Goal: Transaction & Acquisition: Book appointment/travel/reservation

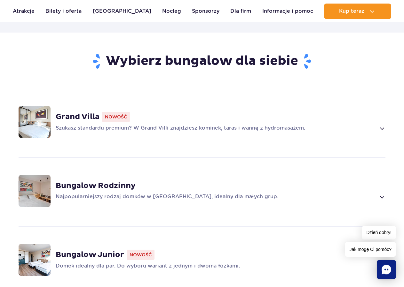
scroll to position [457, 0]
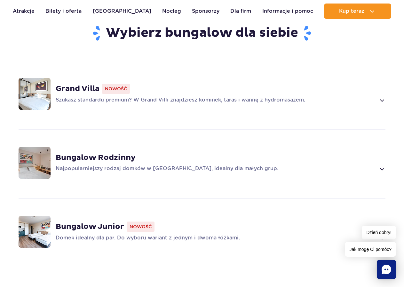
click at [111, 153] on strong "Bungalow Rodzinny" at bounding box center [96, 158] width 80 height 10
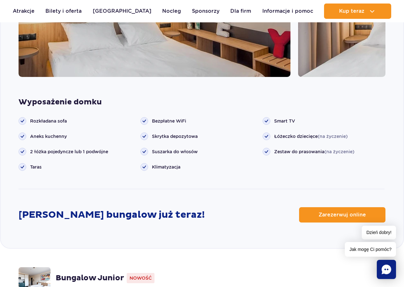
scroll to position [807, 0]
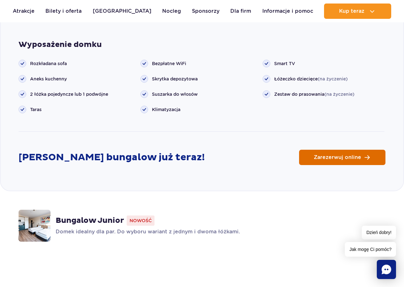
click at [327, 155] on span "Zarezerwuj online" at bounding box center [337, 157] width 47 height 5
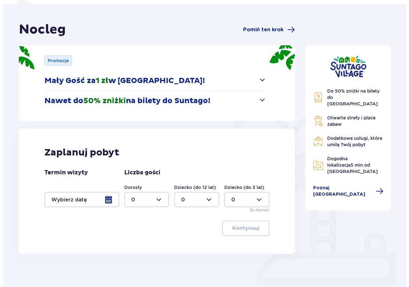
scroll to position [68, 0]
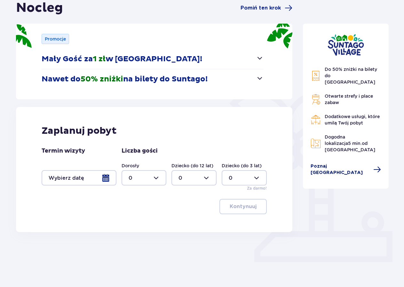
click at [348, 163] on span "Poznaj [GEOGRAPHIC_DATA]" at bounding box center [340, 169] width 59 height 13
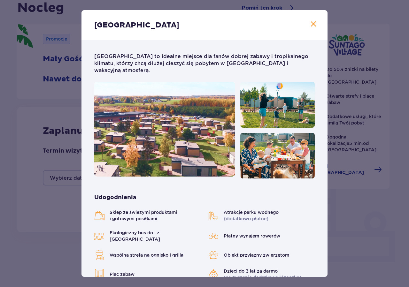
click at [98, 211] on img at bounding box center [99, 216] width 10 height 10
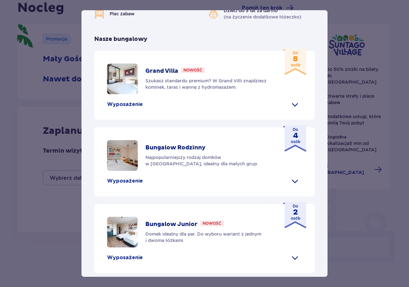
scroll to position [270, 0]
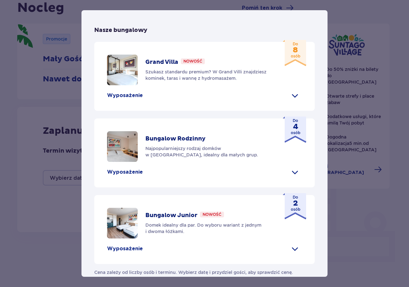
click at [125, 209] on img at bounding box center [122, 223] width 31 height 31
click at [124, 246] on p "Wyposażenie" at bounding box center [125, 249] width 36 height 7
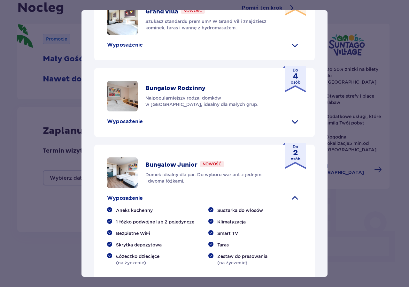
scroll to position [338, 0]
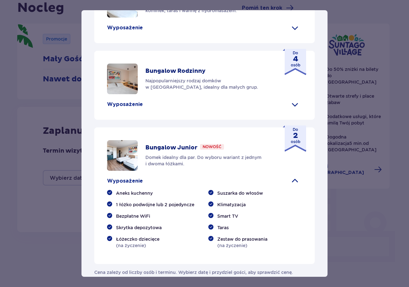
click at [128, 148] on img at bounding box center [122, 155] width 31 height 31
click at [290, 176] on span at bounding box center [295, 181] width 10 height 10
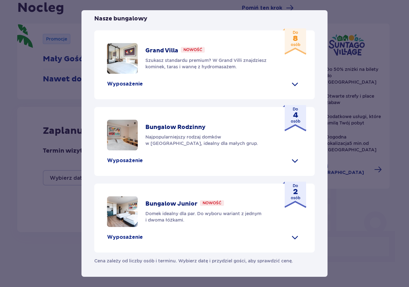
scroll to position [270, 0]
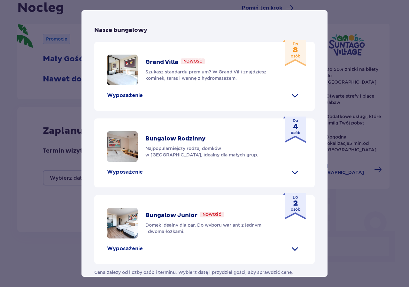
click at [120, 216] on img at bounding box center [122, 223] width 31 height 31
click at [290, 244] on span at bounding box center [295, 249] width 10 height 10
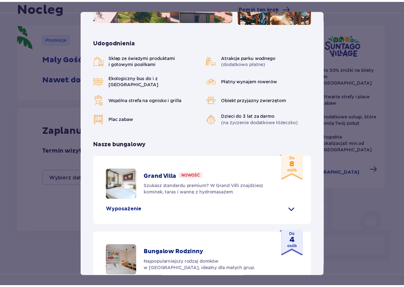
scroll to position [0, 0]
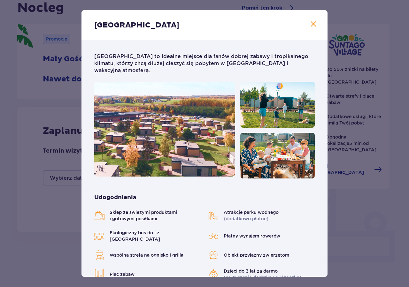
click at [170, 130] on img at bounding box center [164, 129] width 141 height 95
click at [273, 107] on img at bounding box center [277, 105] width 75 height 46
click at [310, 22] on span "Zamknij" at bounding box center [314, 24] width 8 height 8
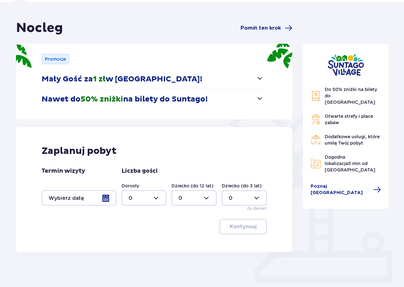
scroll to position [65, 0]
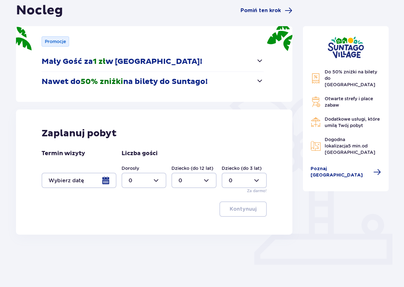
click at [152, 178] on div at bounding box center [144, 180] width 45 height 15
click at [134, 228] on div "2" at bounding box center [144, 227] width 31 height 7
type input "2"
click at [105, 180] on div at bounding box center [79, 180] width 75 height 15
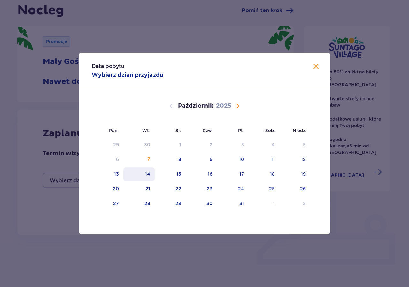
click at [147, 174] on div "14" at bounding box center [147, 174] width 5 height 6
click at [344, 198] on div "Data pobytu Wybierz dzień przyjazdu Pon. Wt. Śr. Czw. Pt. Sob. [GEOGRAPHIC_DATA…" at bounding box center [204, 143] width 409 height 287
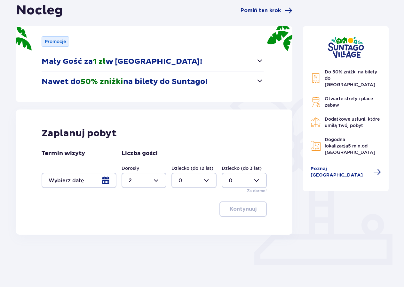
click at [104, 182] on div at bounding box center [79, 180] width 75 height 15
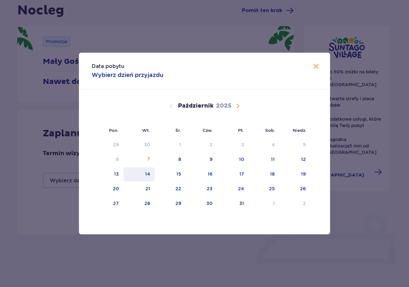
click at [144, 174] on div "14" at bounding box center [139, 175] width 32 height 14
click at [360, 203] on div "Data pobytu Wybierz dzień przyjazdu Pon. Wt. Śr. Czw. Pt. Sob. [GEOGRAPHIC_DATA…" at bounding box center [204, 143] width 409 height 287
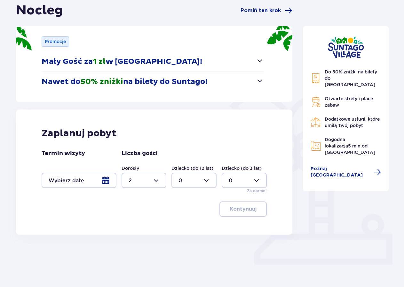
scroll to position [68, 0]
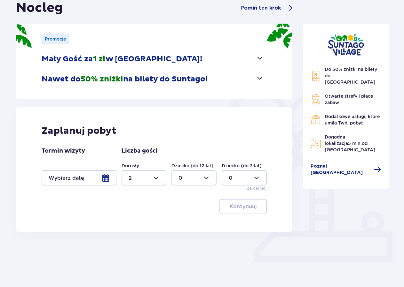
click at [106, 177] on div at bounding box center [79, 177] width 75 height 15
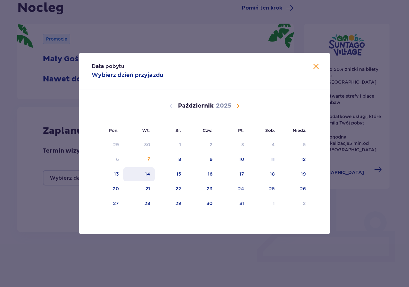
click at [148, 173] on div "14" at bounding box center [147, 174] width 5 height 6
click at [172, 174] on div "15" at bounding box center [170, 175] width 31 height 14
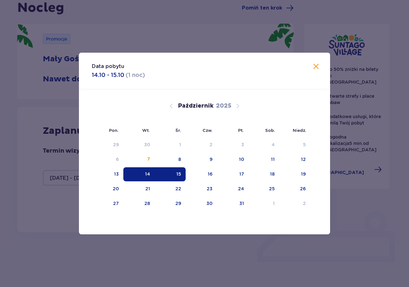
type input "[DATE] - [DATE]"
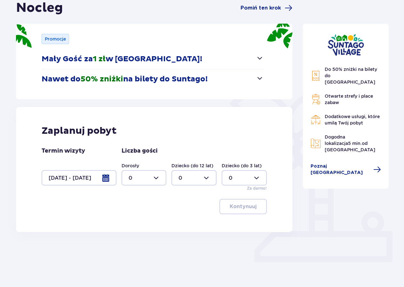
click at [157, 178] on div at bounding box center [144, 177] width 45 height 15
click at [133, 224] on div "2" at bounding box center [144, 224] width 31 height 7
type input "2"
click at [233, 207] on p "Kontynuuj" at bounding box center [243, 206] width 27 height 7
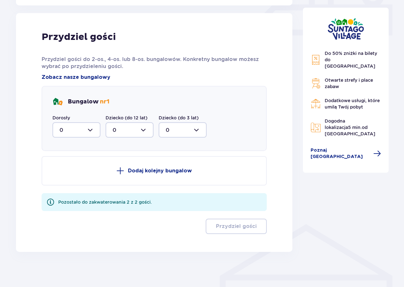
scroll to position [298, 0]
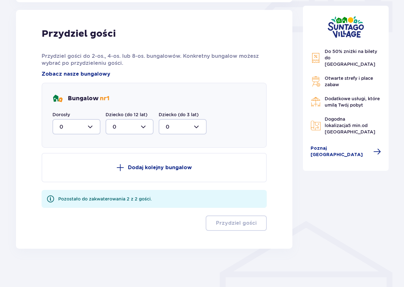
click at [90, 126] on div at bounding box center [76, 126] width 48 height 15
click at [62, 172] on p "2" at bounding box center [60, 173] width 3 height 7
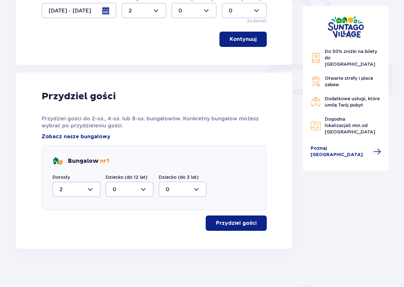
type input "2"
click at [248, 224] on p "Przydziel gości" at bounding box center [236, 223] width 41 height 7
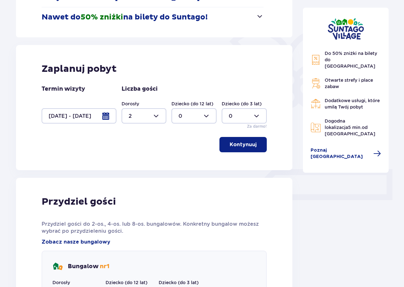
scroll to position [120, 0]
